Goal: Task Accomplishment & Management: Use online tool/utility

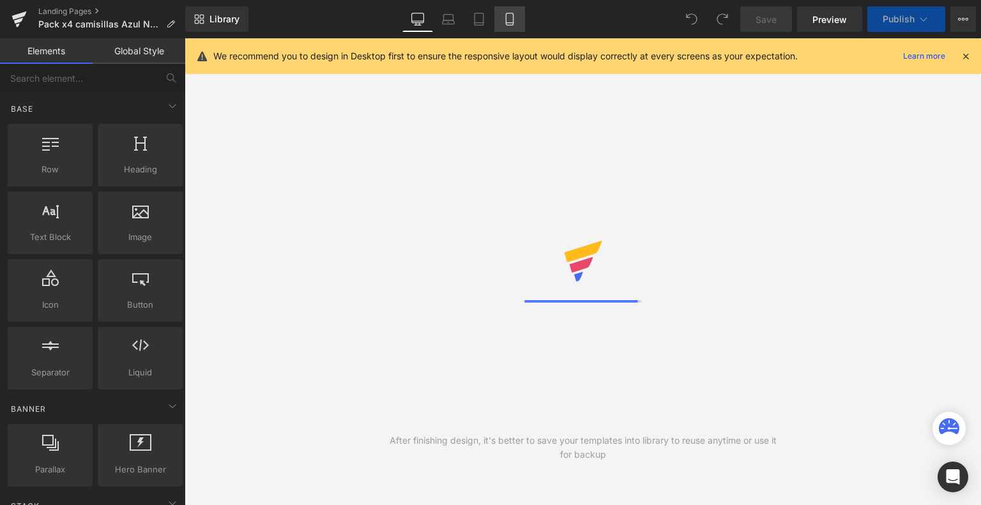
click at [506, 15] on icon at bounding box center [509, 19] width 7 height 12
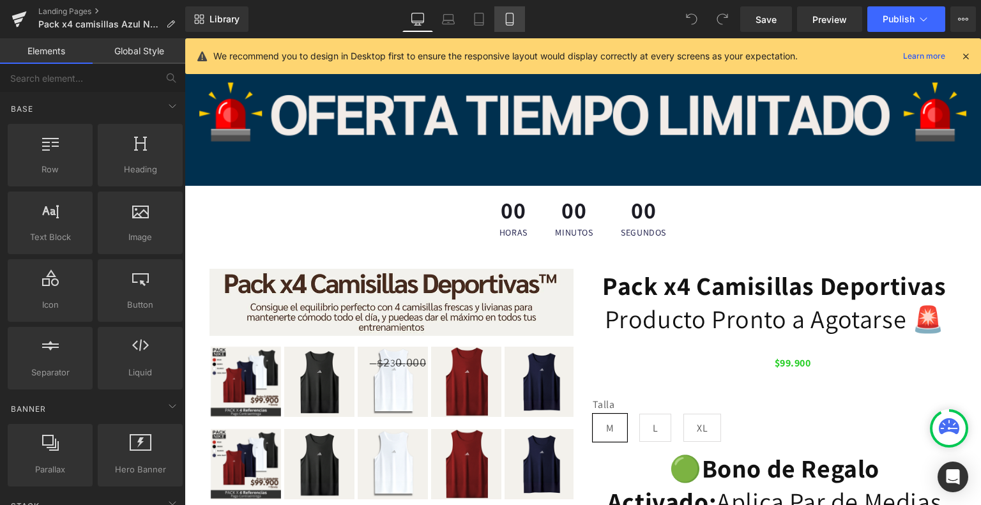
click at [506, 15] on icon at bounding box center [509, 19] width 7 height 12
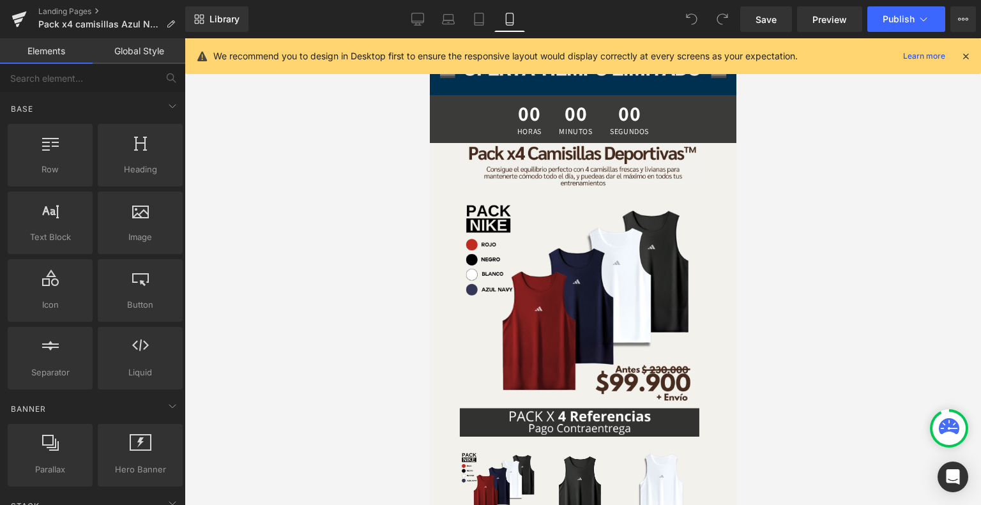
click at [969, 54] on icon at bounding box center [965, 55] width 11 height 11
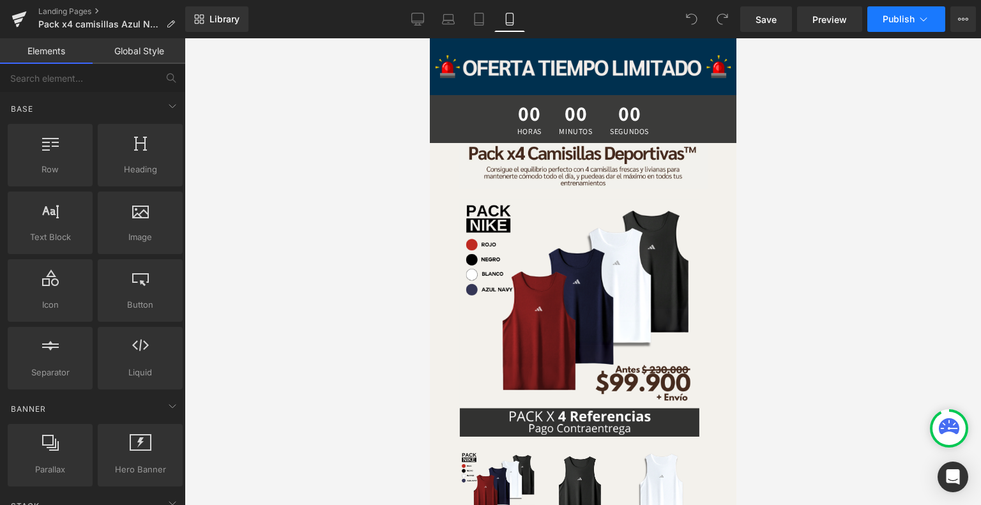
click at [907, 22] on span "Publish" at bounding box center [898, 19] width 32 height 10
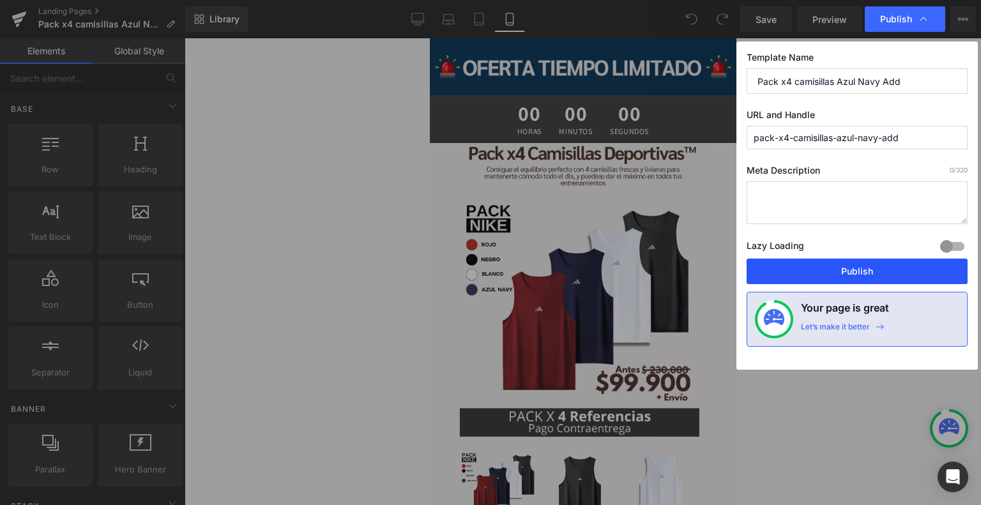
click at [831, 268] on button "Publish" at bounding box center [856, 272] width 221 height 26
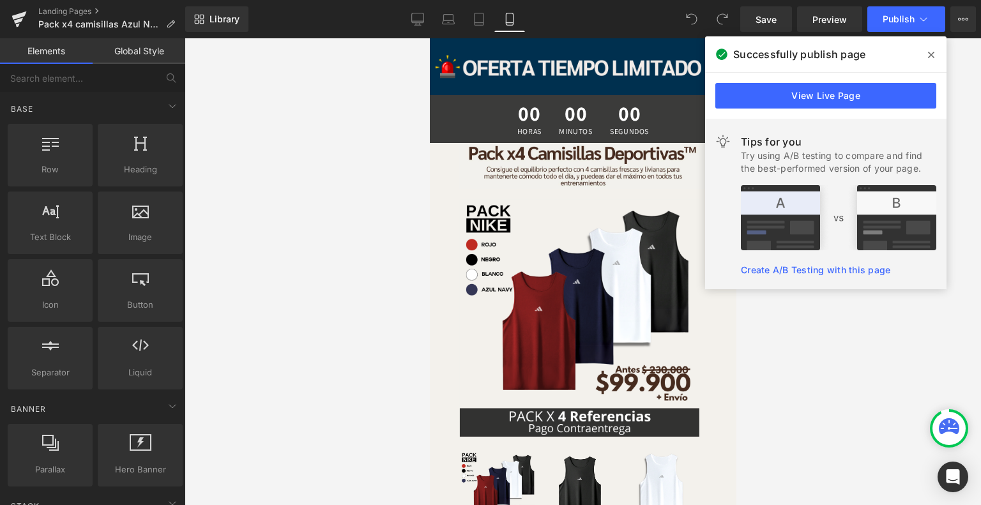
click at [927, 50] on span at bounding box center [931, 55] width 20 height 20
